Goal: Communication & Community: Ask a question

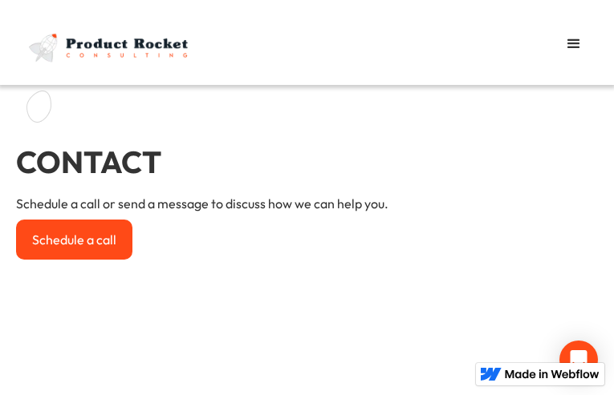
type input "hsCVOByy"
type input "[EMAIL_ADDRESS][DOMAIN_NAME]"
type input "tusSlndYobRspMn"
select select "Second"
